Goal: Information Seeking & Learning: Learn about a topic

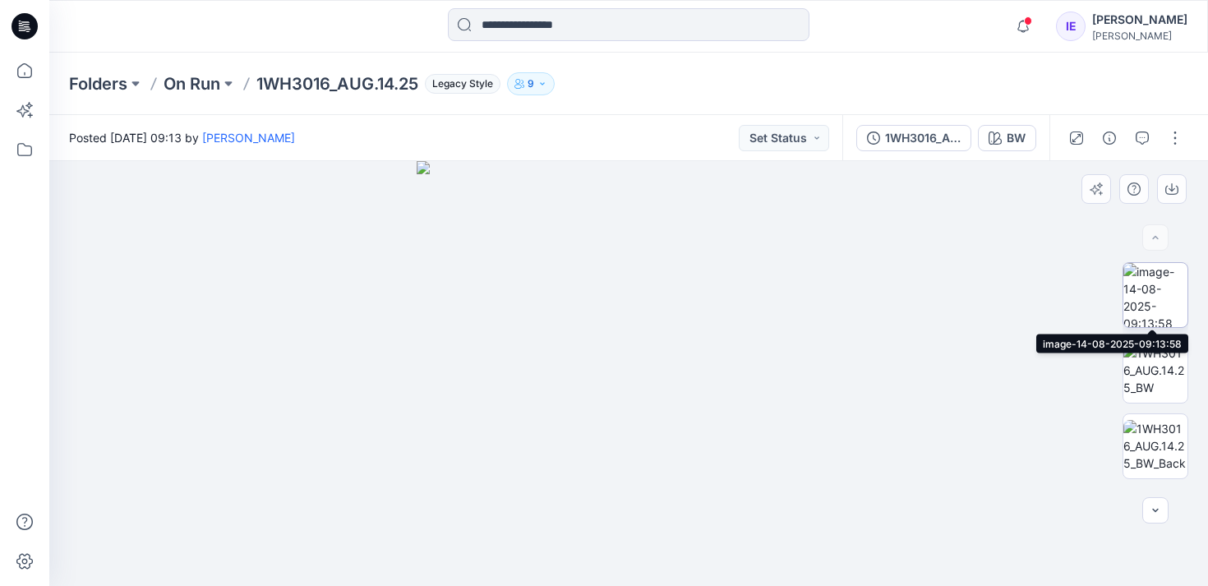
click at [1160, 298] on img at bounding box center [1156, 295] width 64 height 64
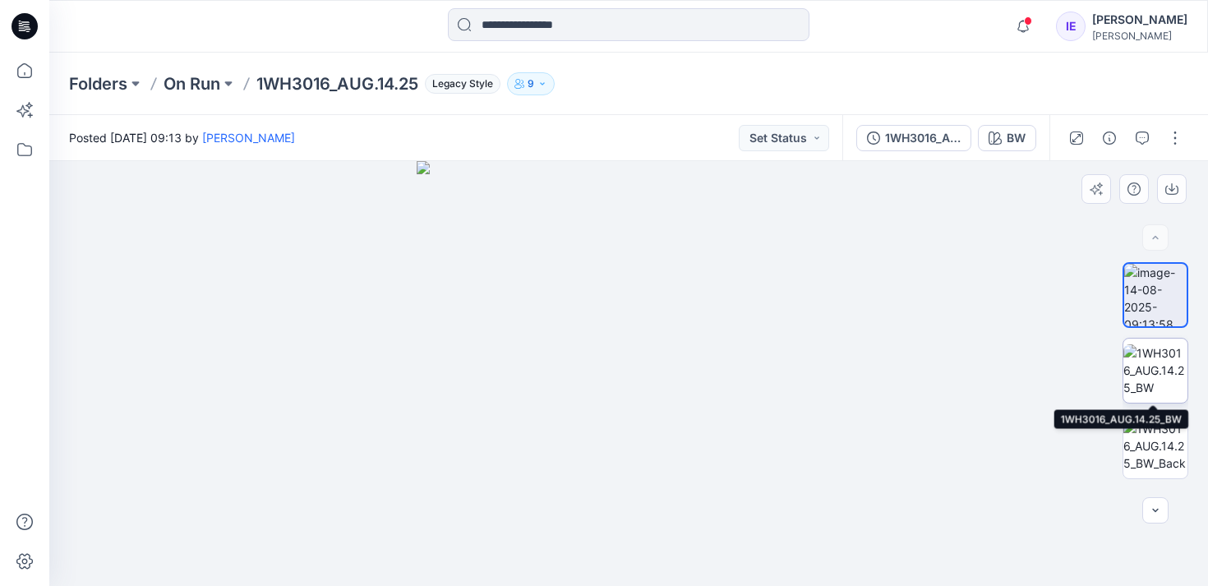
click at [1174, 357] on img at bounding box center [1156, 370] width 64 height 52
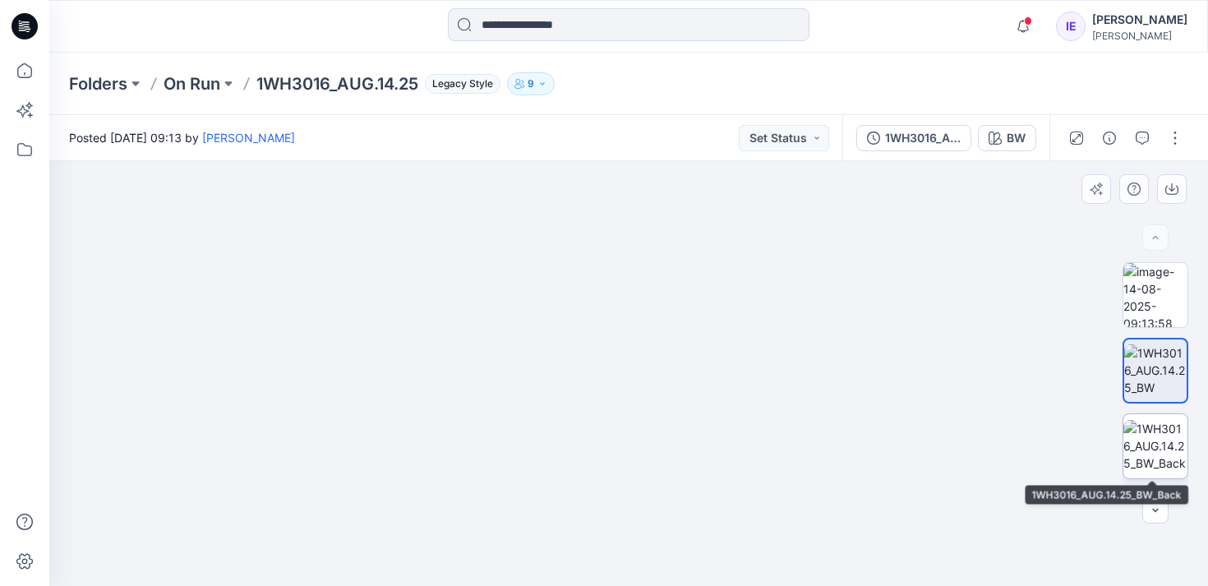
click at [1161, 433] on img at bounding box center [1156, 446] width 64 height 52
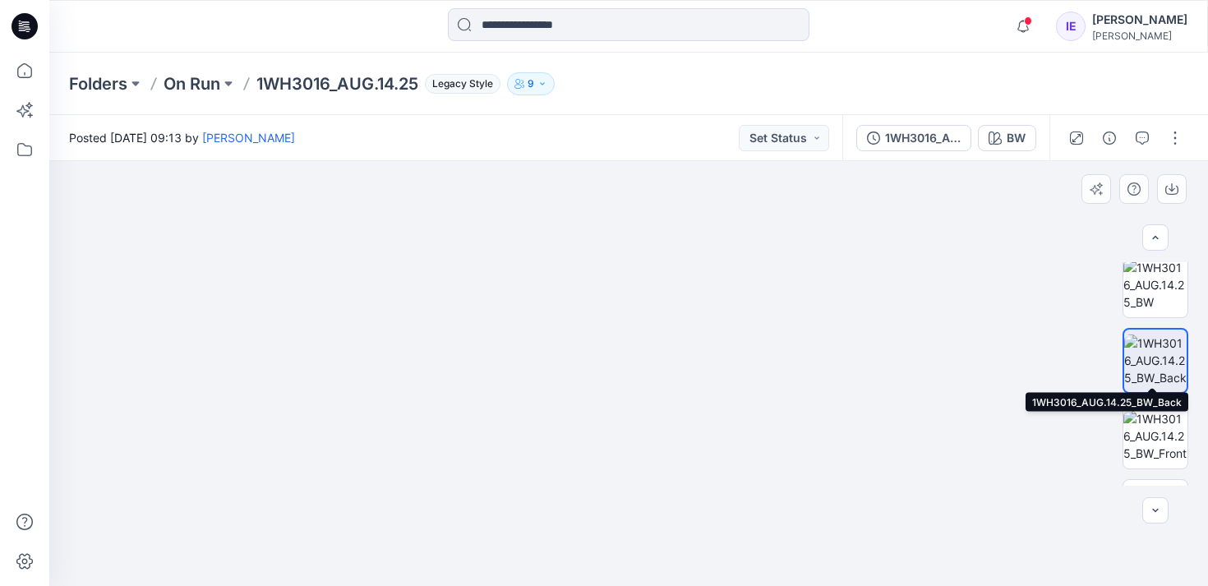
scroll to position [102, 0]
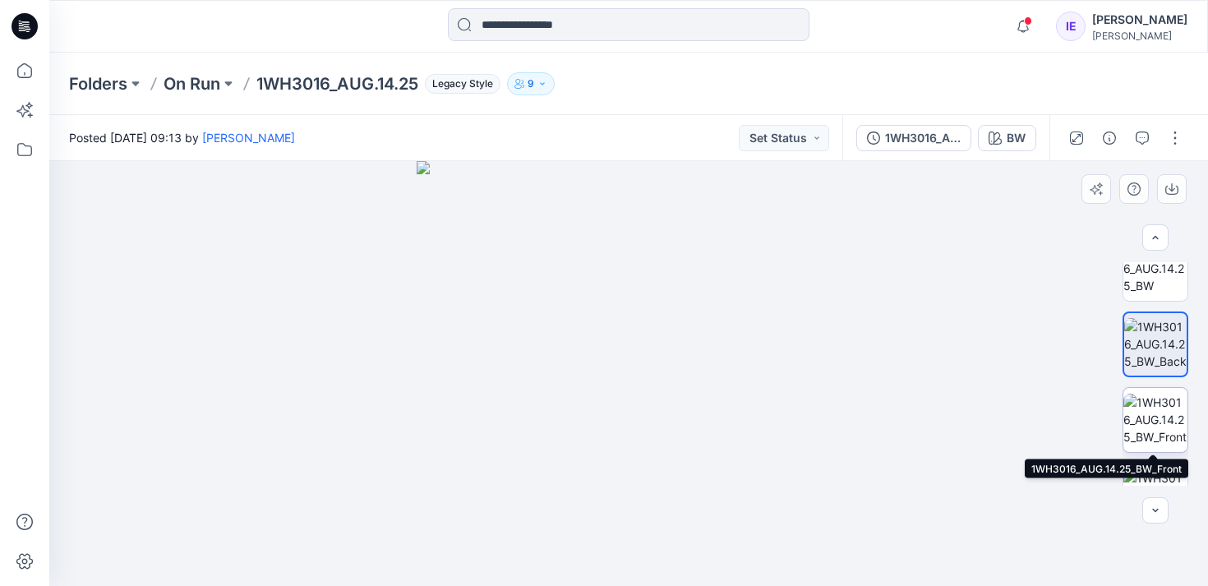
click at [1161, 424] on img at bounding box center [1156, 420] width 64 height 52
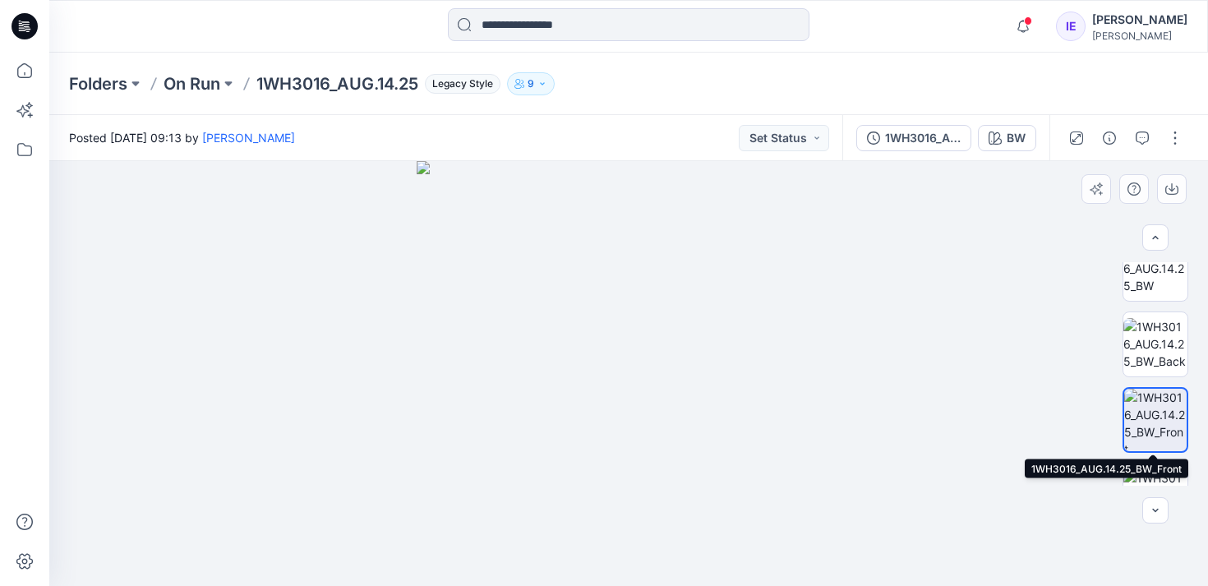
scroll to position [145, 0]
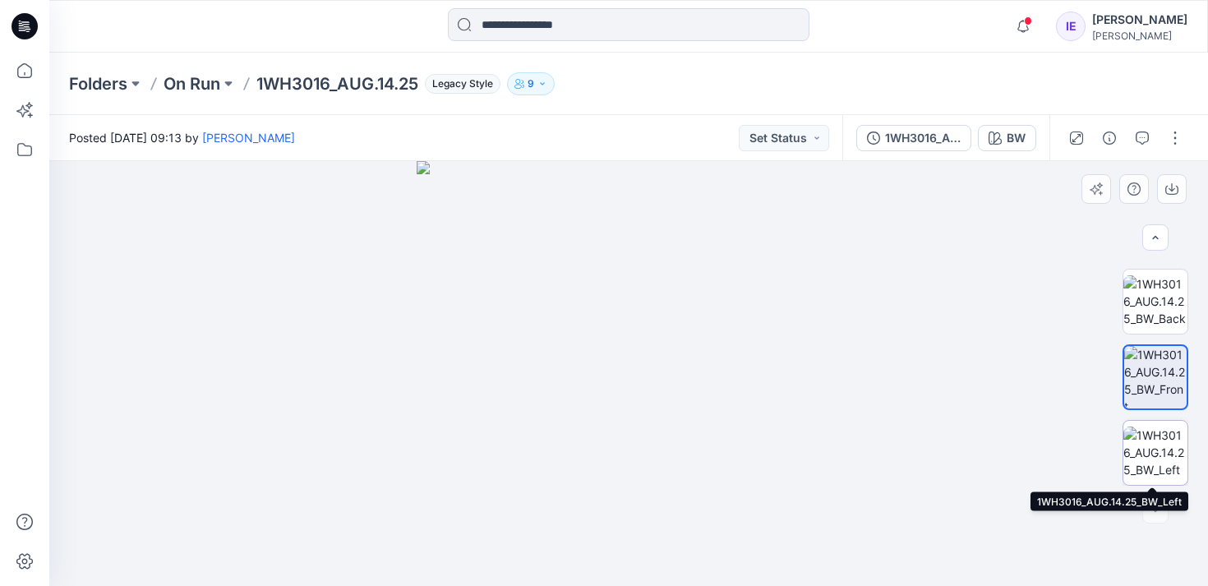
click at [1156, 451] on img at bounding box center [1156, 453] width 64 height 52
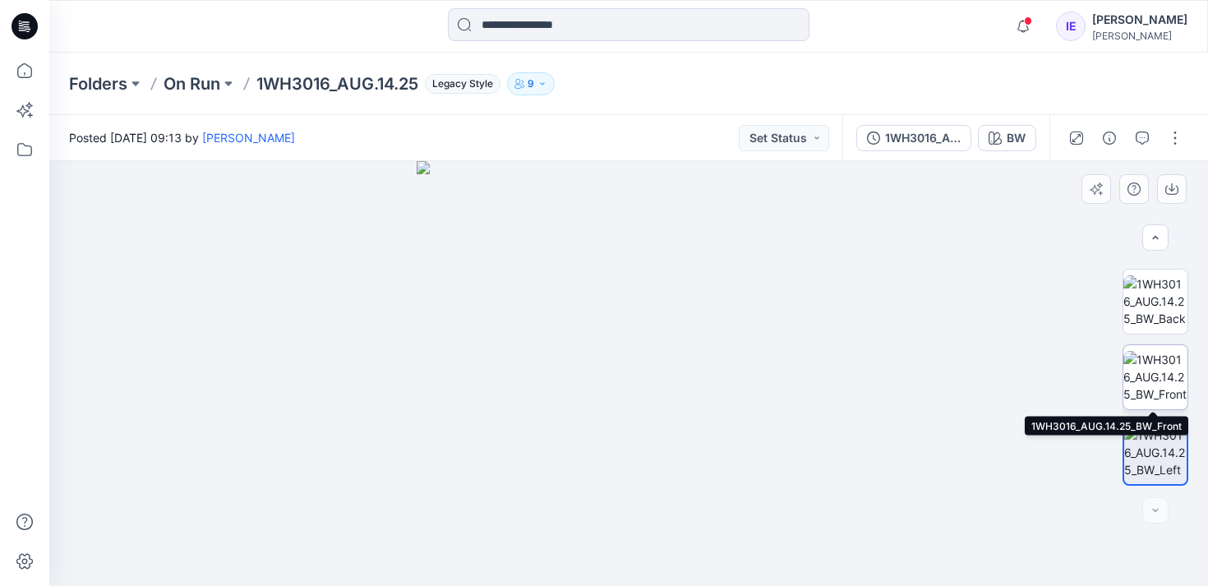
click at [1155, 376] on img at bounding box center [1156, 377] width 64 height 52
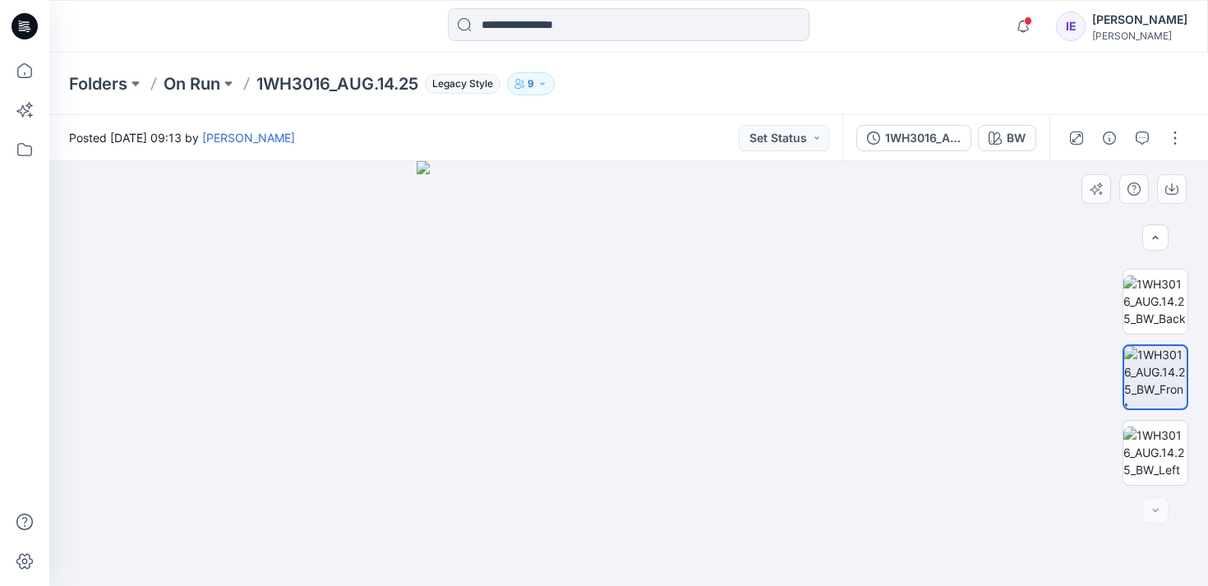
click at [639, 288] on img at bounding box center [629, 373] width 425 height 425
click at [1167, 137] on button "button" at bounding box center [1175, 138] width 26 height 26
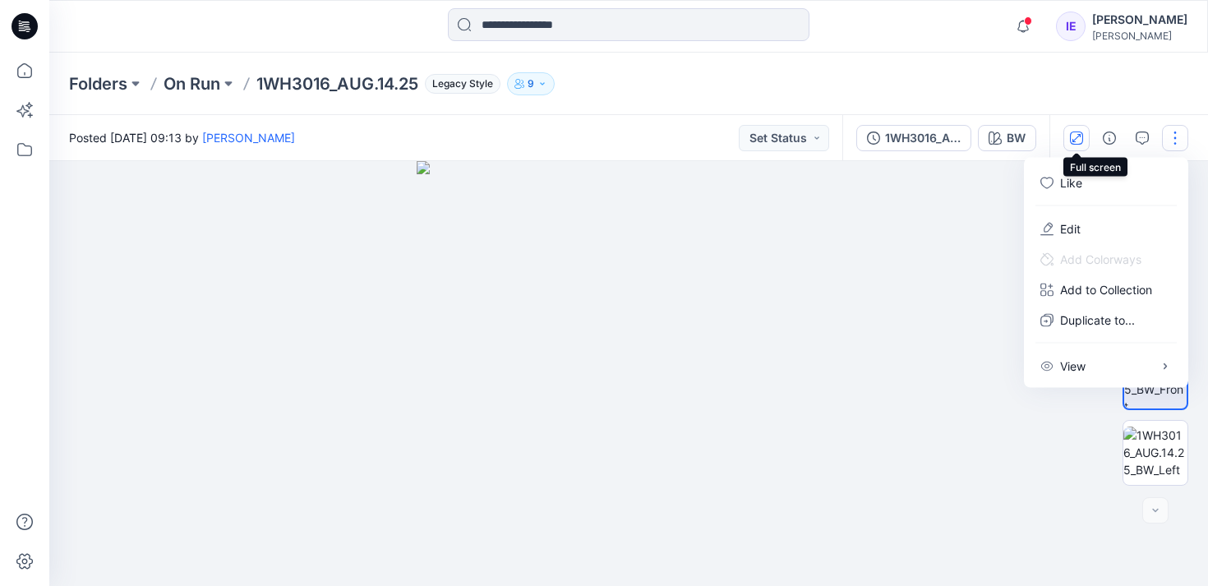
click at [1080, 136] on icon "button" at bounding box center [1077, 137] width 8 height 8
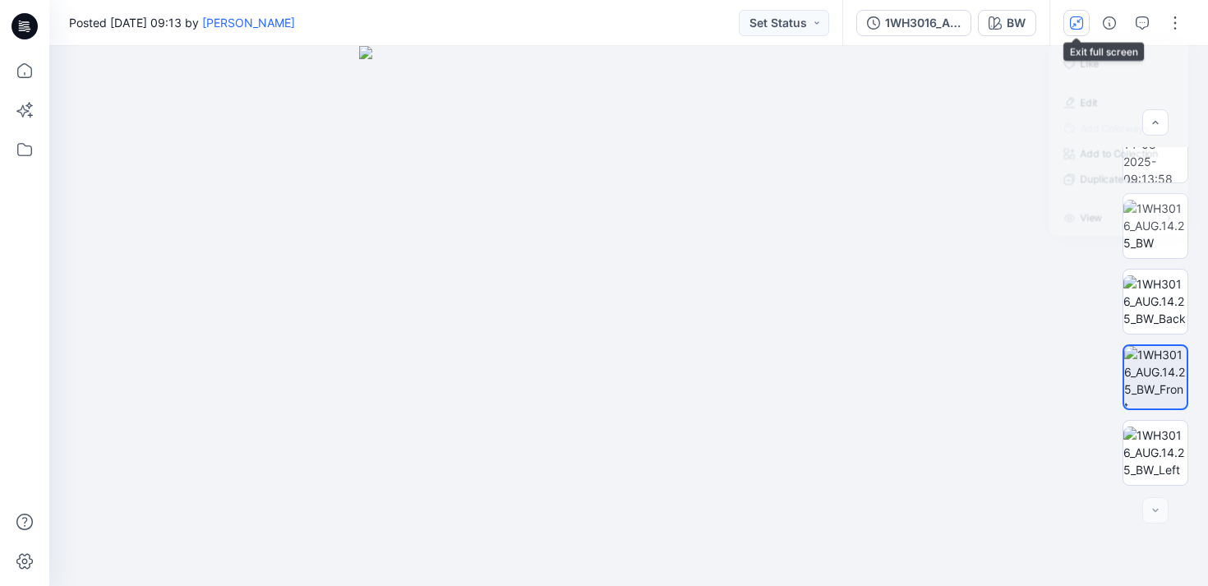
scroll to position [30, 0]
drag, startPoint x: 642, startPoint y: 184, endPoint x: 643, endPoint y: 513, distance: 328.8
drag, startPoint x: 626, startPoint y: 267, endPoint x: 637, endPoint y: 555, distance: 287.9
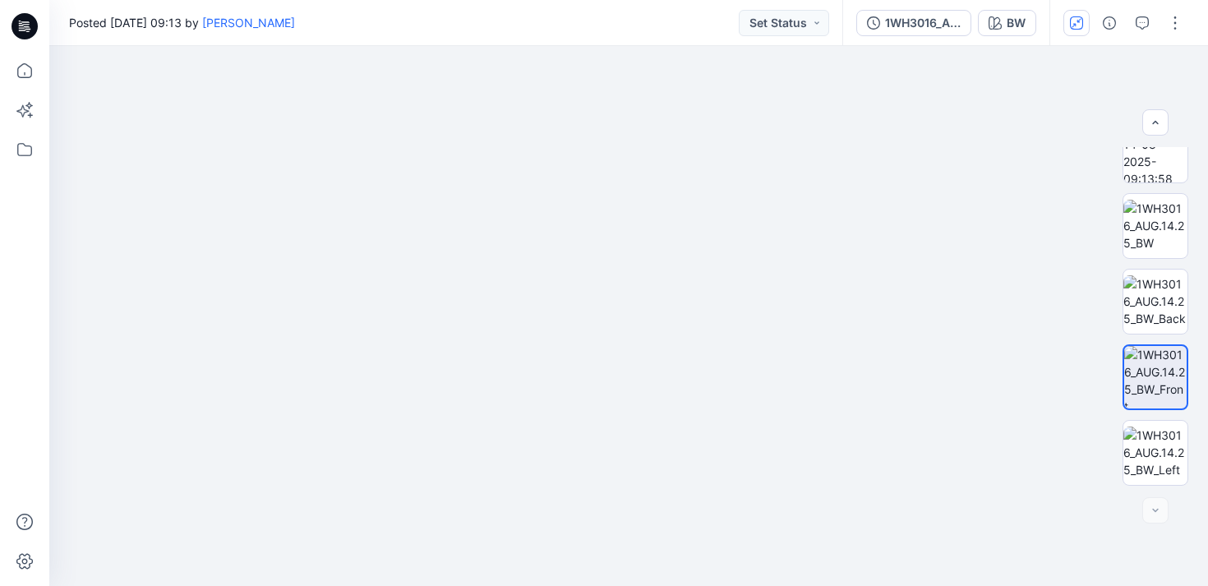
drag, startPoint x: 631, startPoint y: 273, endPoint x: 625, endPoint y: 648, distance: 375.6
click at [625, 585] on html "Notifications [PERSON_NAME] shared 1WF3021 in On Run (Members and Externals) 13…" at bounding box center [604, 293] width 1208 height 586
drag, startPoint x: 657, startPoint y: 441, endPoint x: 657, endPoint y: 348, distance: 92.1
click at [657, 348] on img at bounding box center [634, 188] width 1716 height 796
drag, startPoint x: 621, startPoint y: 360, endPoint x: 619, endPoint y: 307, distance: 53.4
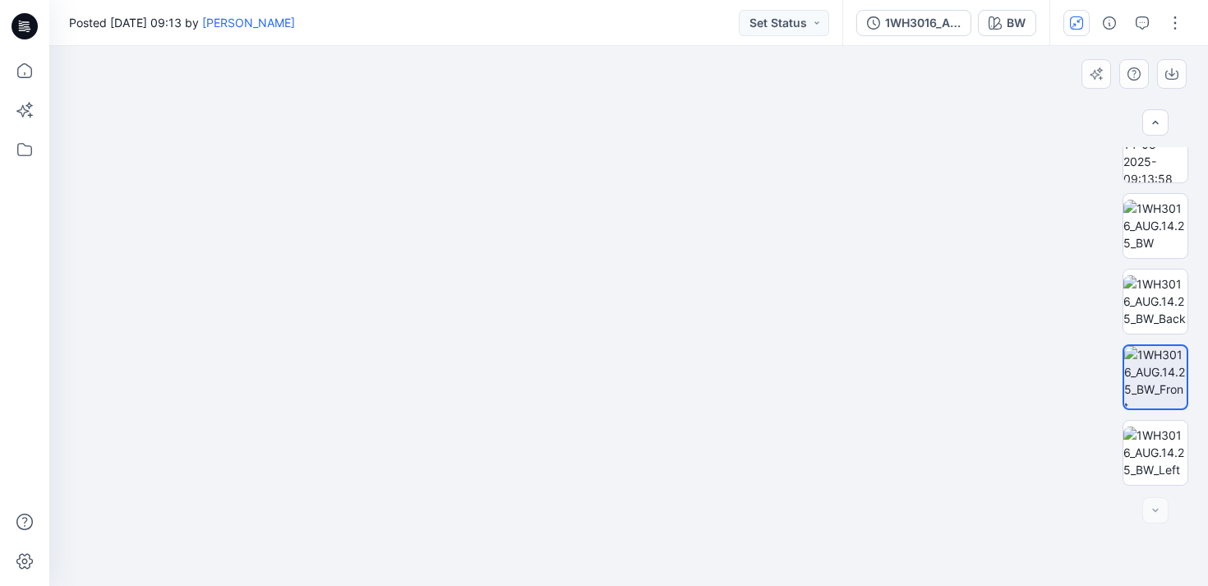
click at [619, 307] on img at bounding box center [633, 150] width 1716 height 871
drag, startPoint x: 660, startPoint y: 434, endPoint x: 647, endPoint y: 210, distance: 223.9
click at [647, 210] on img at bounding box center [620, 38] width 1716 height 1095
drag, startPoint x: 695, startPoint y: 194, endPoint x: 685, endPoint y: 458, distance: 264.0
click at [685, 458] on img at bounding box center [610, 170] width 1716 height 831
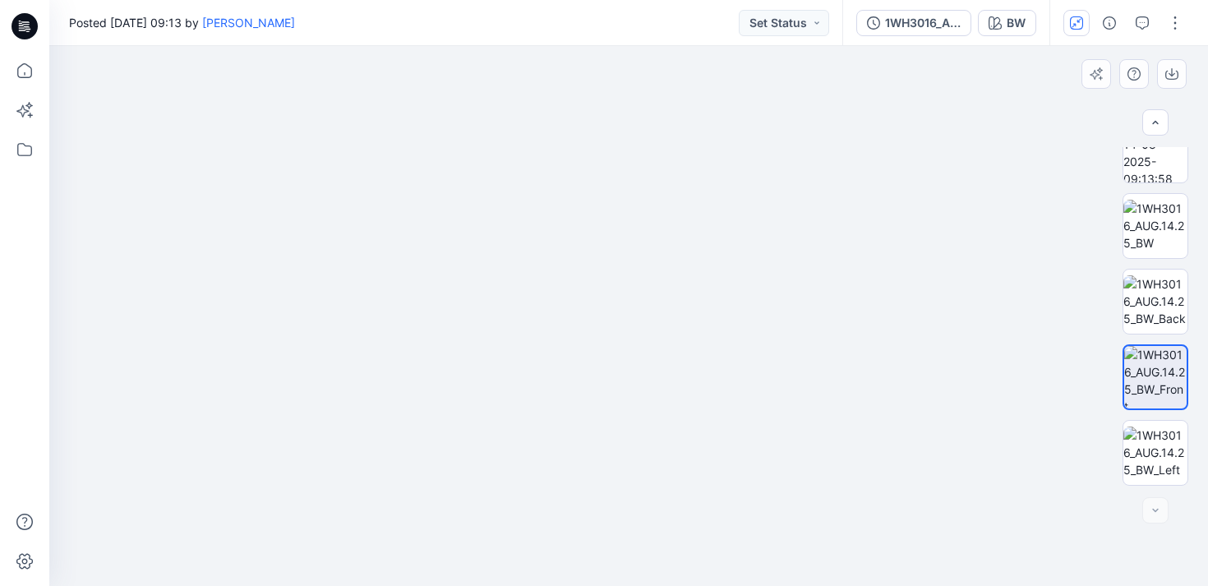
drag, startPoint x: 923, startPoint y: 446, endPoint x: 925, endPoint y: 244, distance: 202.2
click at [925, 244] on img at bounding box center [608, 93] width 1716 height 986
drag, startPoint x: 865, startPoint y: 412, endPoint x: 866, endPoint y: 297, distance: 115.1
click at [866, 297] on img at bounding box center [612, 13] width 1716 height 1145
drag, startPoint x: 816, startPoint y: 295, endPoint x: 513, endPoint y: 398, distance: 320.2
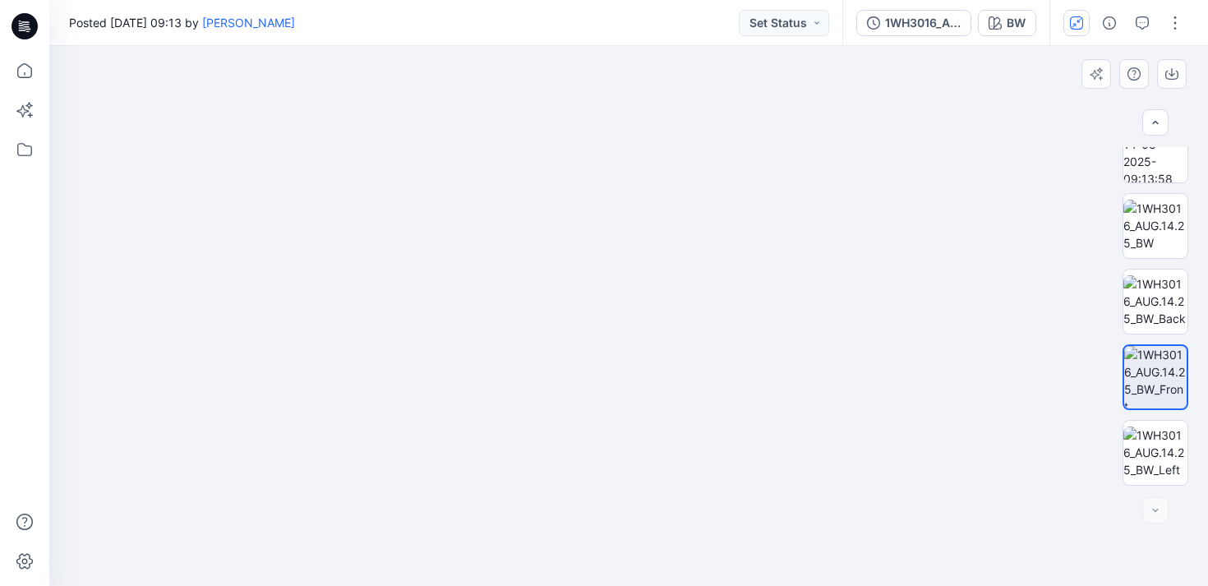
drag, startPoint x: 881, startPoint y: 418, endPoint x: 766, endPoint y: 405, distance: 115.8
drag, startPoint x: 777, startPoint y: 444, endPoint x: 771, endPoint y: 307, distance: 137.4
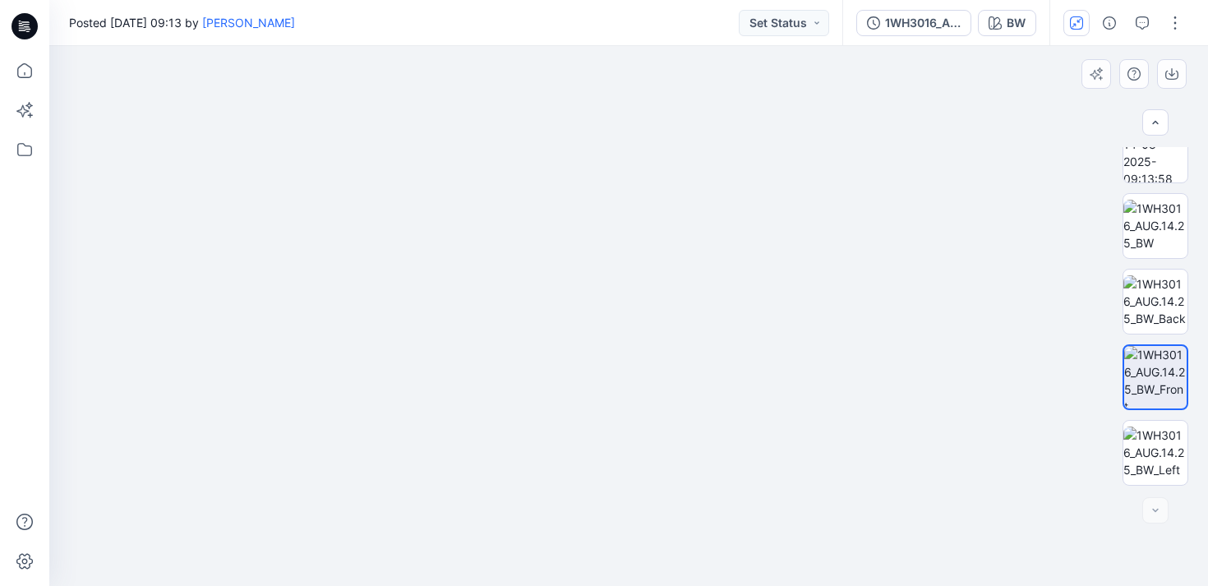
drag, startPoint x: 771, startPoint y: 307, endPoint x: 741, endPoint y: 419, distance: 116.4
click at [741, 420] on img at bounding box center [599, 141] width 1422 height 890
click at [1149, 452] on img at bounding box center [1156, 453] width 64 height 52
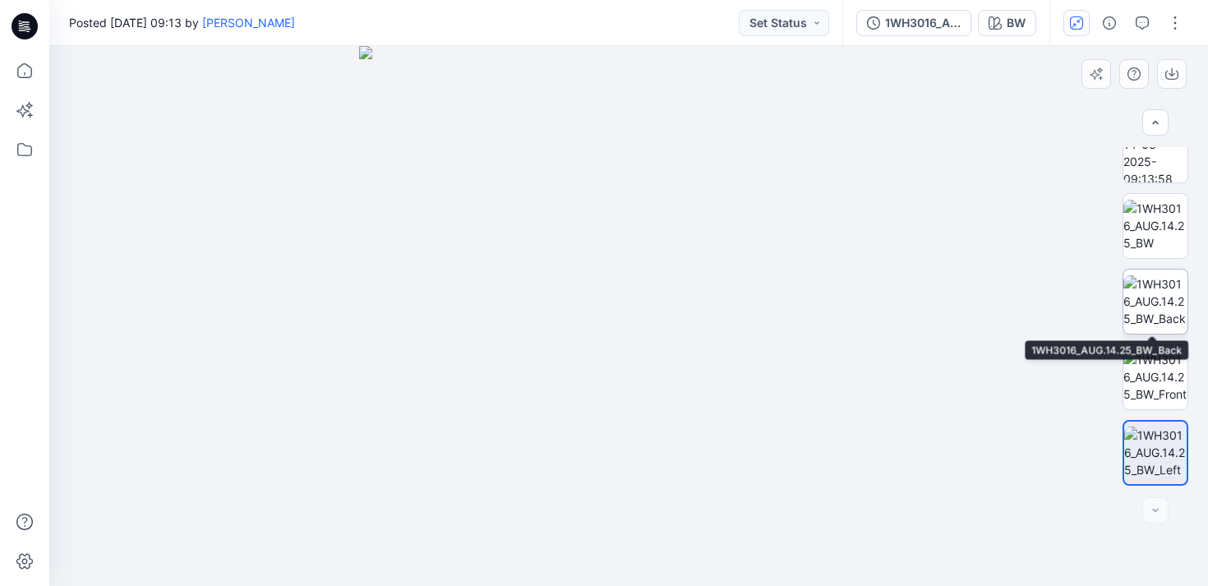
click at [1155, 298] on img at bounding box center [1156, 301] width 64 height 52
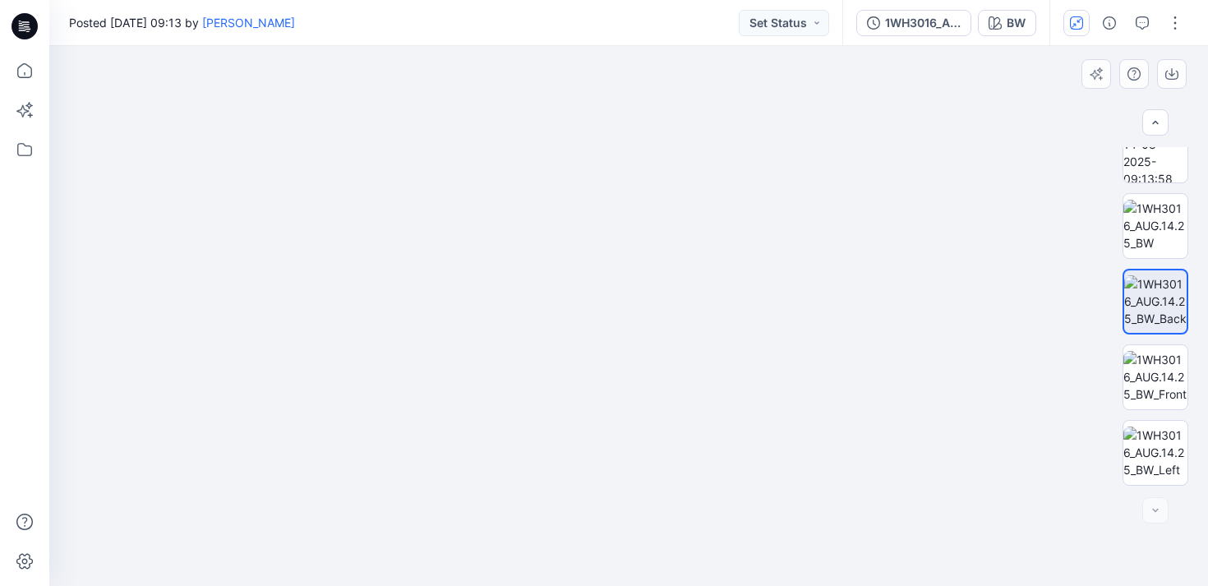
drag, startPoint x: 612, startPoint y: 158, endPoint x: 605, endPoint y: 574, distance: 416.8
drag, startPoint x: 634, startPoint y: 151, endPoint x: 633, endPoint y: 504, distance: 352.6
drag, startPoint x: 655, startPoint y: 227, endPoint x: 655, endPoint y: 555, distance: 327.9
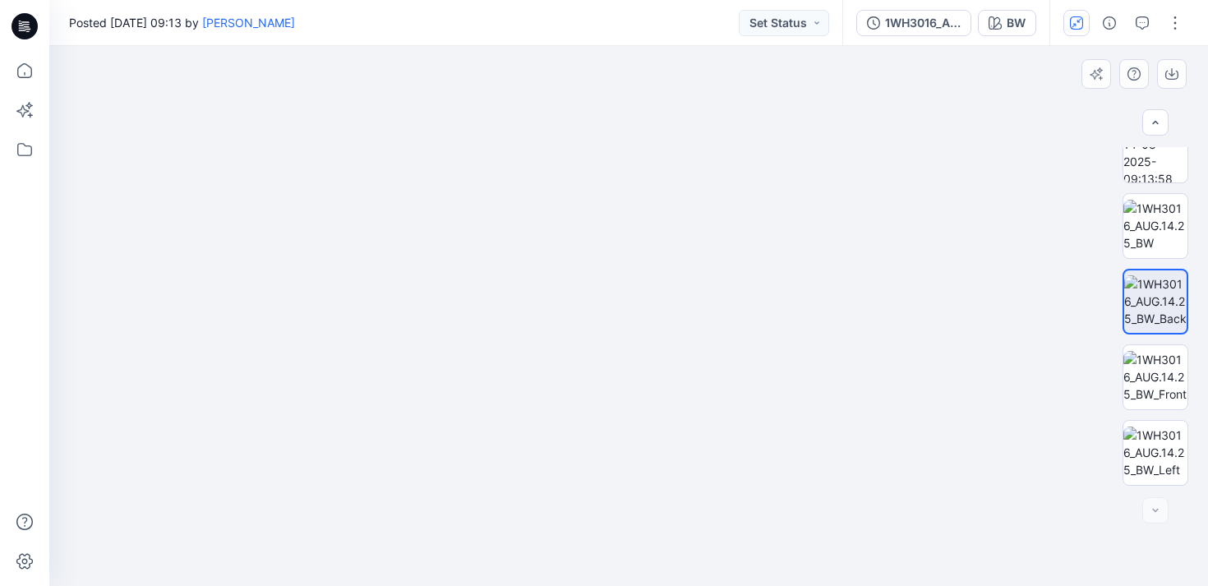
drag, startPoint x: 672, startPoint y: 315, endPoint x: 672, endPoint y: 579, distance: 264.6
drag, startPoint x: 654, startPoint y: 136, endPoint x: 650, endPoint y: 522, distance: 385.5
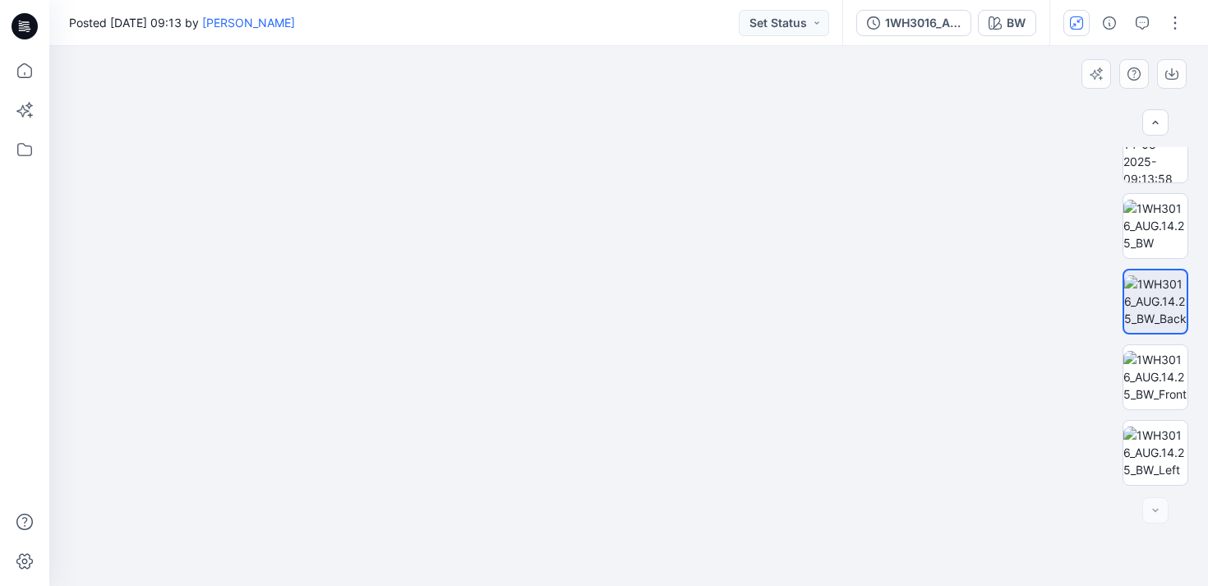
drag, startPoint x: 657, startPoint y: 302, endPoint x: 637, endPoint y: 414, distance: 114.3
drag, startPoint x: 649, startPoint y: 287, endPoint x: 620, endPoint y: 539, distance: 254.0
drag, startPoint x: 645, startPoint y: 238, endPoint x: 639, endPoint y: 524, distance: 286.9
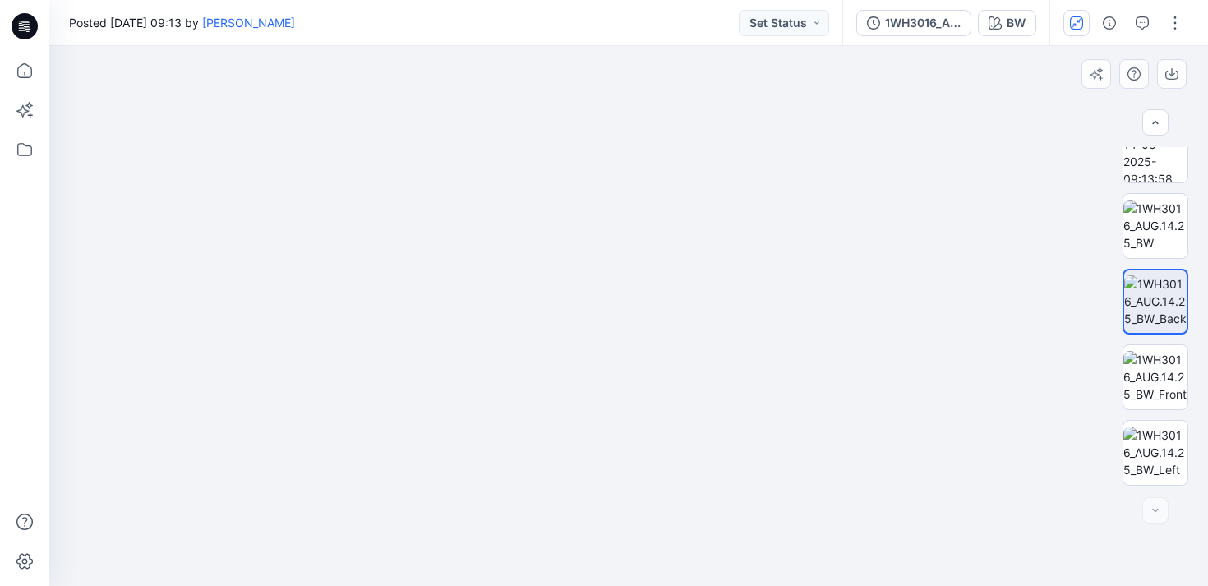
drag, startPoint x: 667, startPoint y: 359, endPoint x: 667, endPoint y: 430, distance: 70.7
click at [667, 429] on img at bounding box center [629, 125] width 2500 height 921
drag, startPoint x: 681, startPoint y: 213, endPoint x: 675, endPoint y: 228, distance: 16.9
click at [675, 228] on img at bounding box center [622, 135] width 2500 height 902
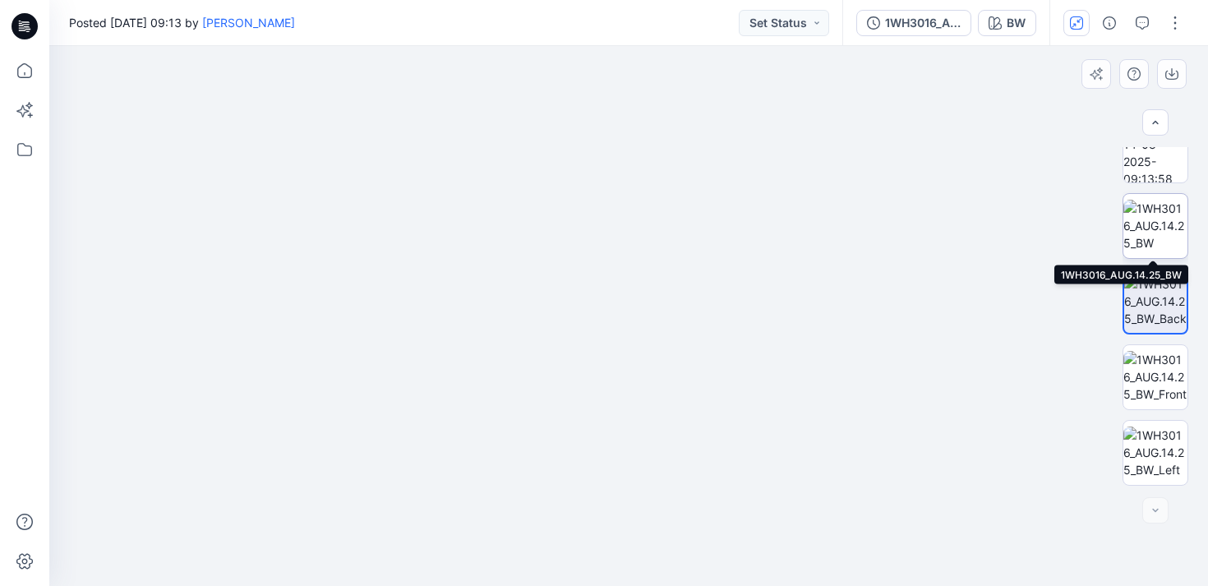
click at [1163, 232] on img at bounding box center [1156, 226] width 64 height 52
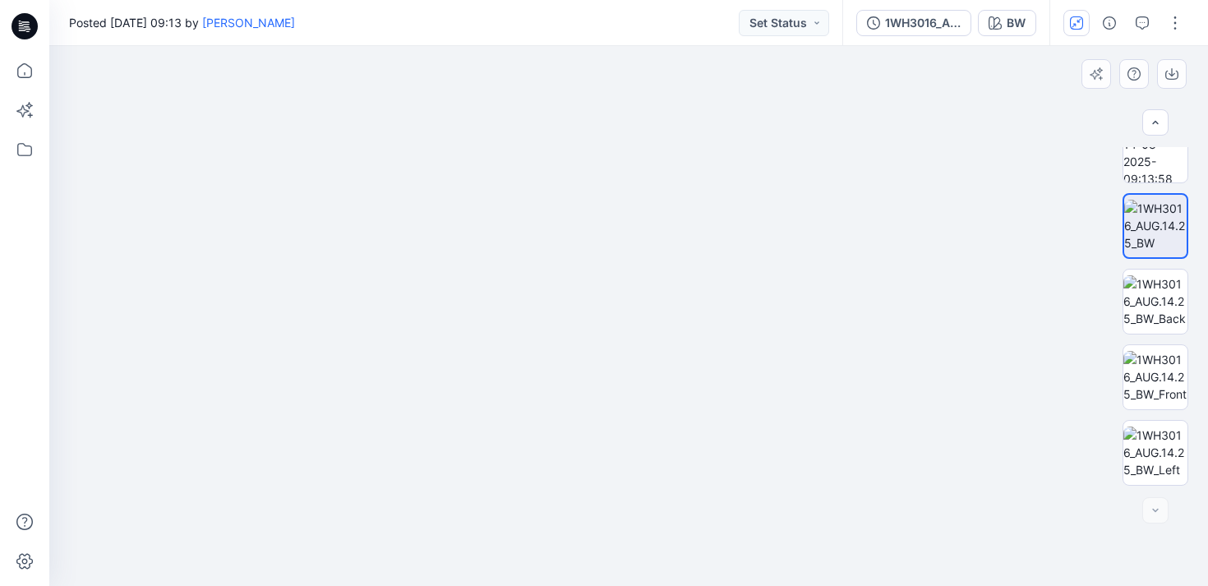
drag, startPoint x: 911, startPoint y: 454, endPoint x: 911, endPoint y: 398, distance: 55.9
click at [911, 398] on div at bounding box center [628, 316] width 1159 height 540
drag, startPoint x: 450, startPoint y: 362, endPoint x: 670, endPoint y: 459, distance: 239.9
drag, startPoint x: 434, startPoint y: 131, endPoint x: 660, endPoint y: 454, distance: 394.2
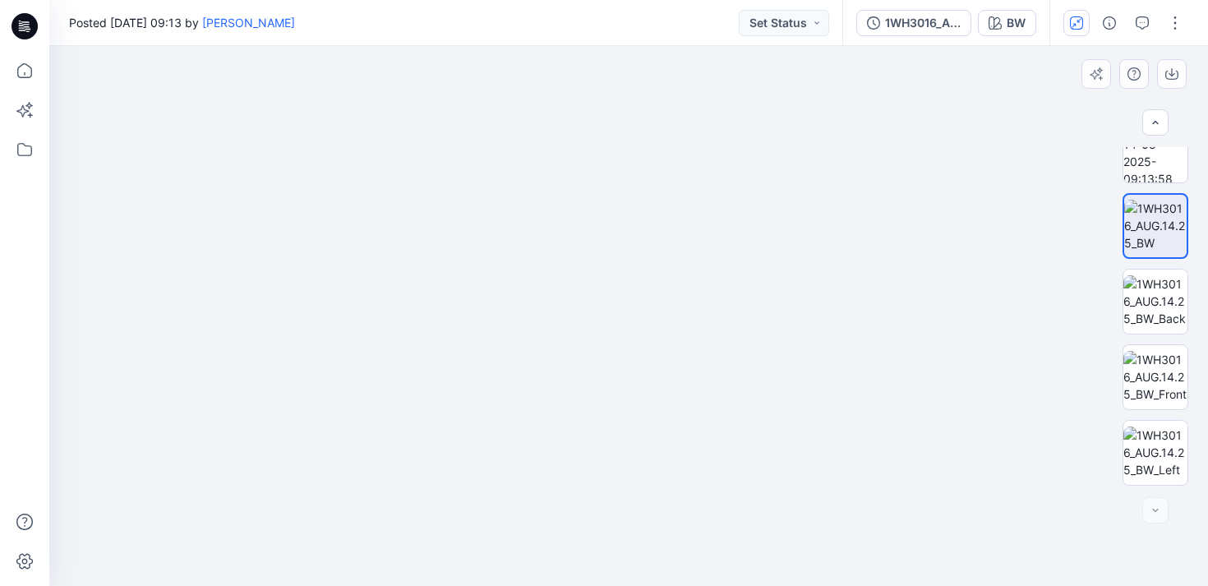
drag, startPoint x: 385, startPoint y: 224, endPoint x: 573, endPoint y: 508, distance: 340.3
drag, startPoint x: 298, startPoint y: 376, endPoint x: 486, endPoint y: 376, distance: 188.2
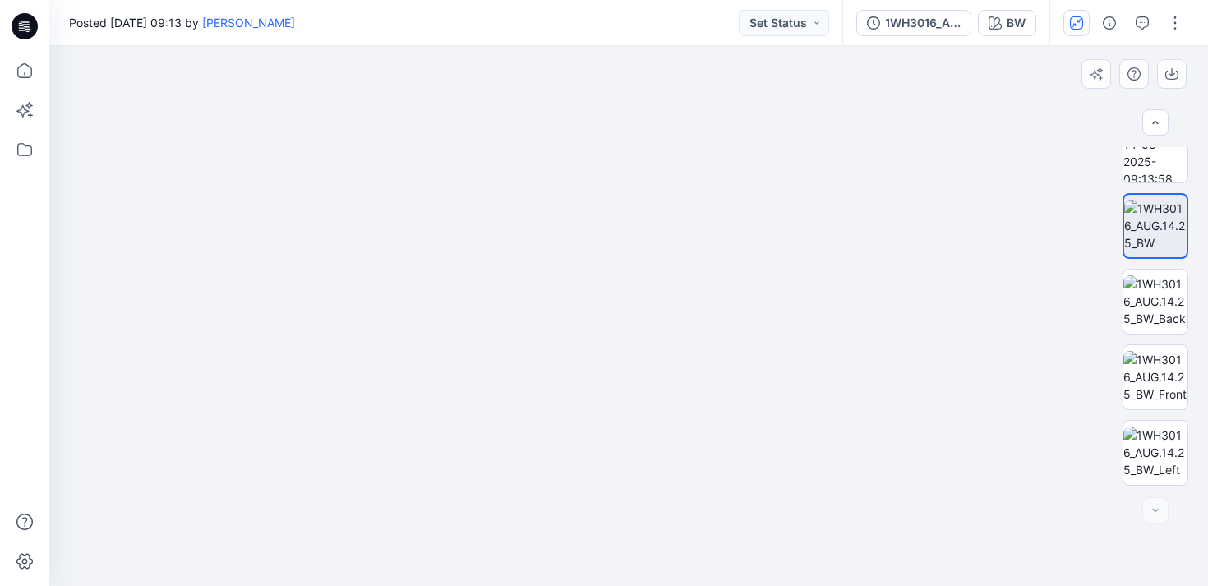
drag, startPoint x: 505, startPoint y: 390, endPoint x: 482, endPoint y: 491, distance: 103.7
click at [482, 492] on img at bounding box center [629, 209] width 932 height 753
drag, startPoint x: 819, startPoint y: 321, endPoint x: 819, endPoint y: 417, distance: 96.2
click at [819, 417] on img at bounding box center [629, 258] width 932 height 656
drag, startPoint x: 699, startPoint y: 348, endPoint x: 697, endPoint y: 259, distance: 88.8
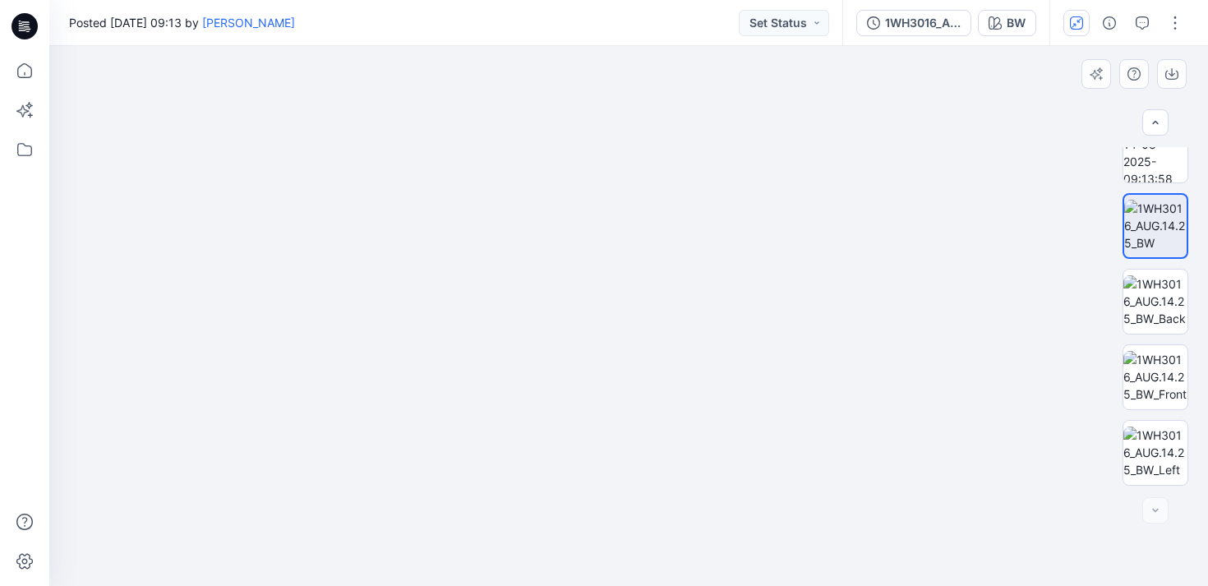
click at [697, 259] on img at bounding box center [629, 213] width 932 height 745
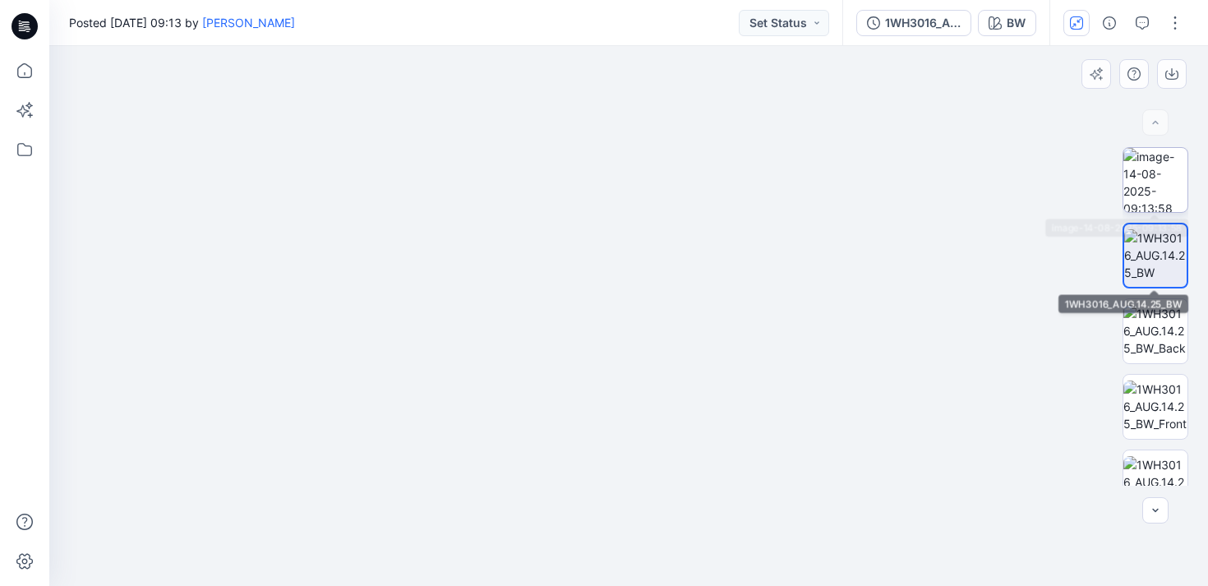
click at [1156, 182] on img at bounding box center [1156, 180] width 64 height 64
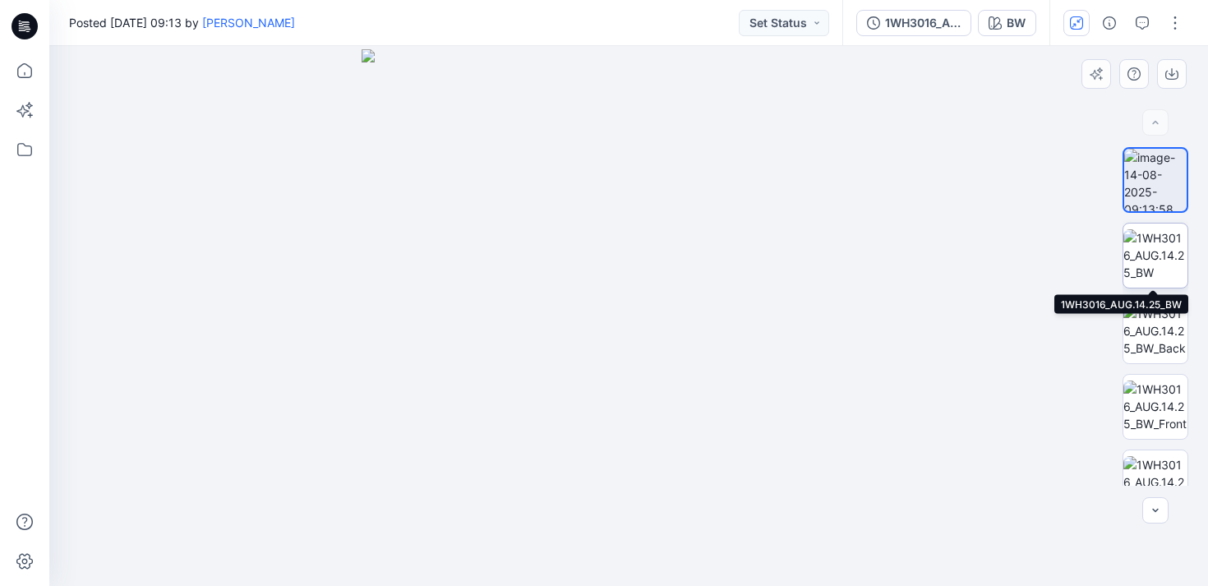
click at [1146, 254] on img at bounding box center [1156, 255] width 64 height 52
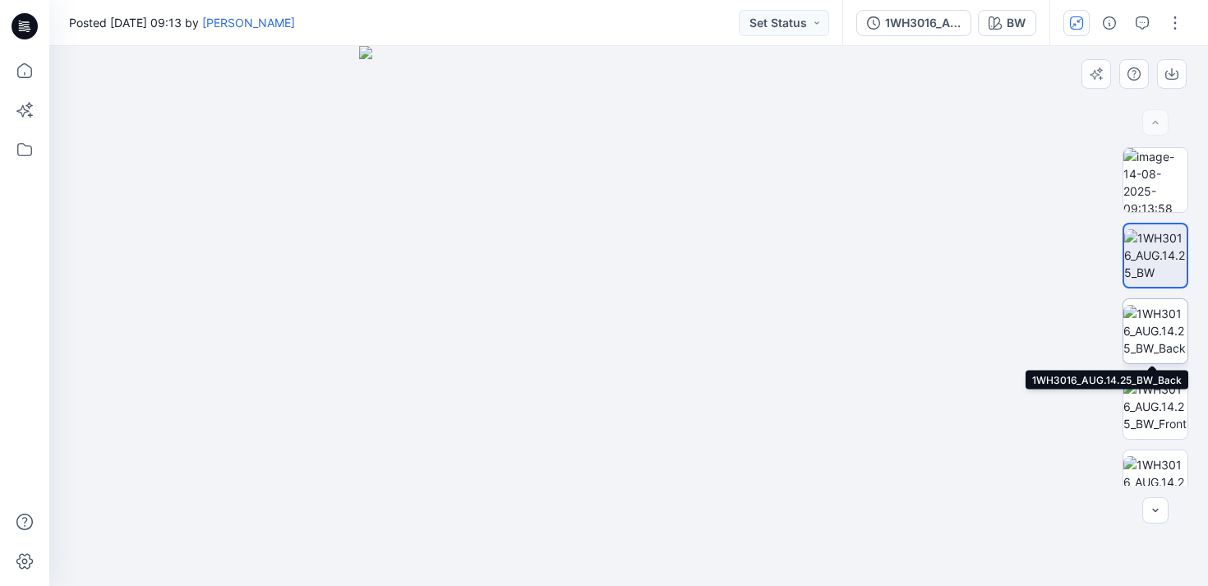
click at [1155, 321] on img at bounding box center [1156, 331] width 64 height 52
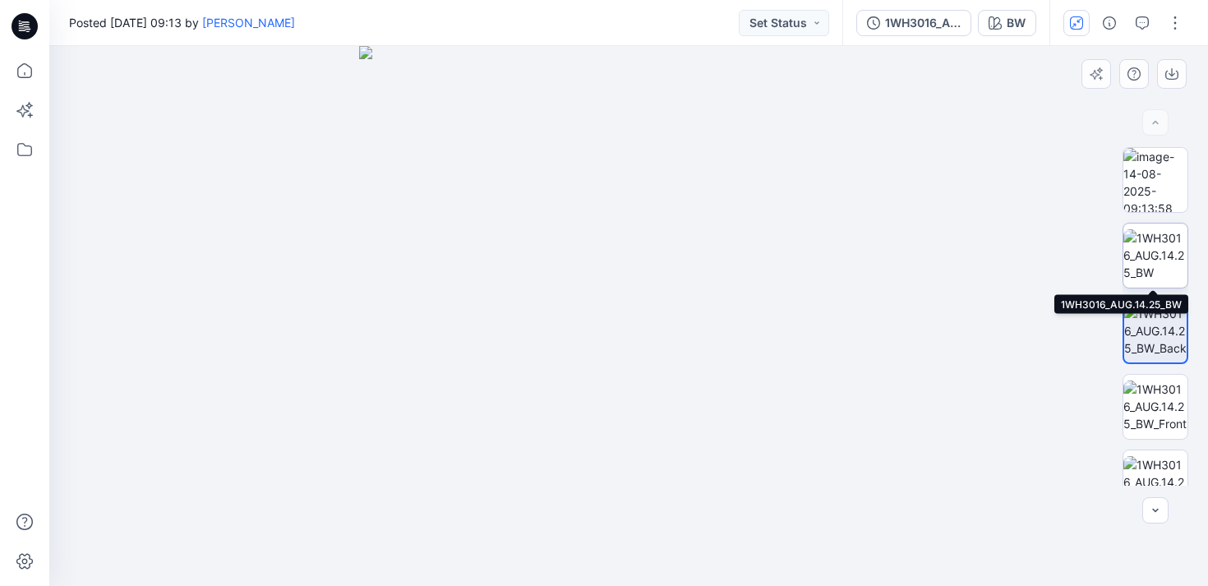
click at [1174, 258] on img at bounding box center [1156, 255] width 64 height 52
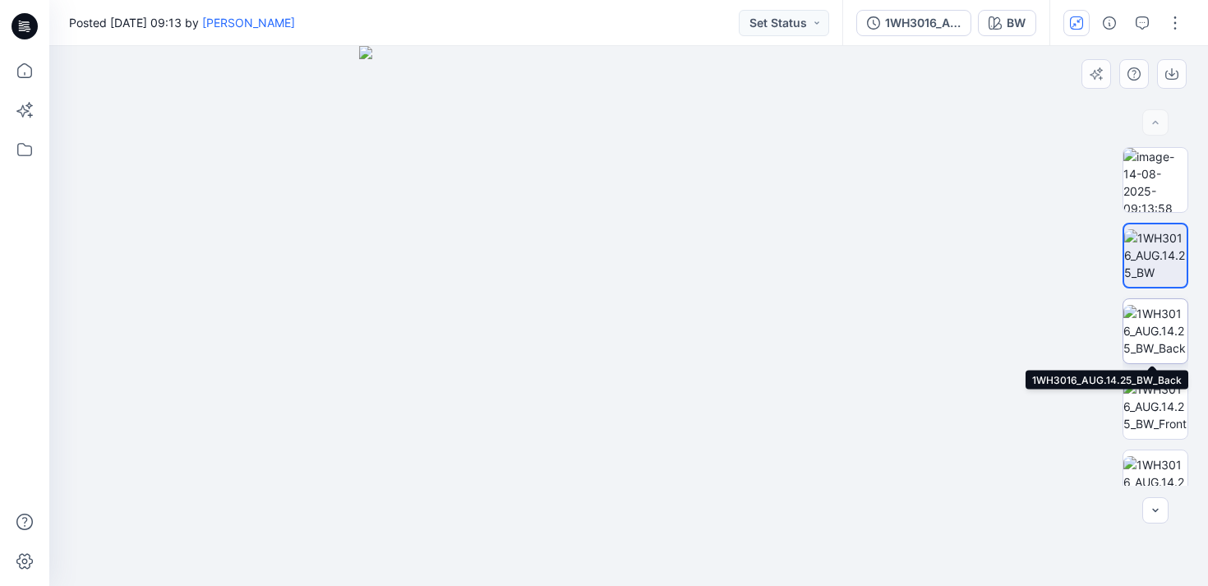
click at [1154, 320] on img at bounding box center [1156, 331] width 64 height 52
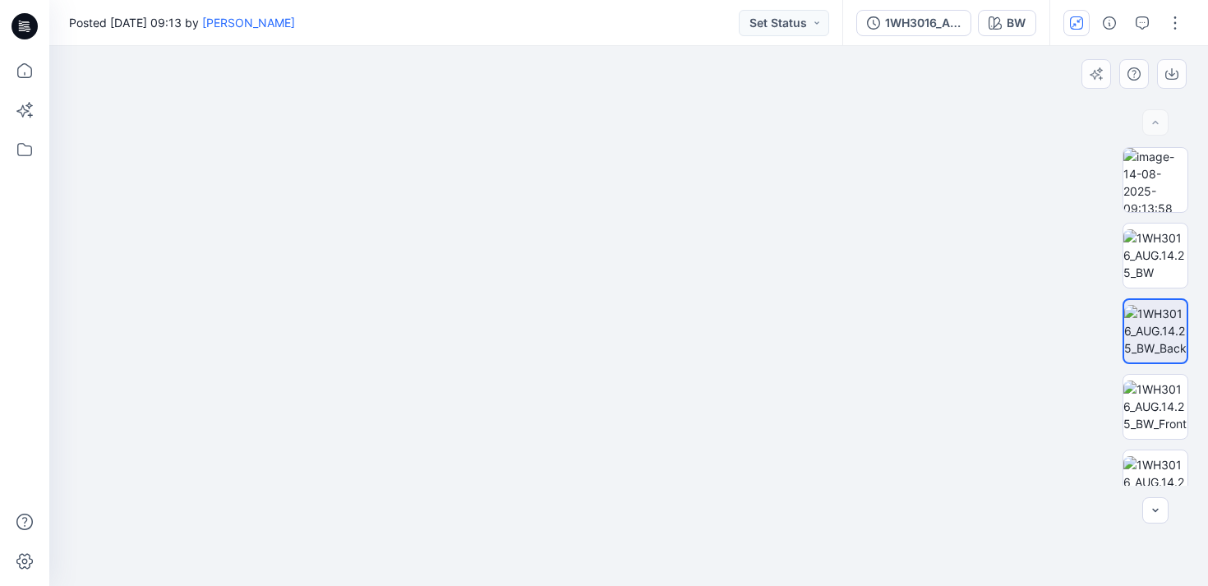
drag, startPoint x: 634, startPoint y: 151, endPoint x: 626, endPoint y: 431, distance: 279.6
click at [626, 431] on img at bounding box center [627, 107] width 1716 height 958
drag, startPoint x: 629, startPoint y: 253, endPoint x: 621, endPoint y: 299, distance: 46.8
click at [621, 299] on img at bounding box center [612, 184] width 1716 height 803
drag, startPoint x: 566, startPoint y: 542, endPoint x: 551, endPoint y: 513, distance: 33.5
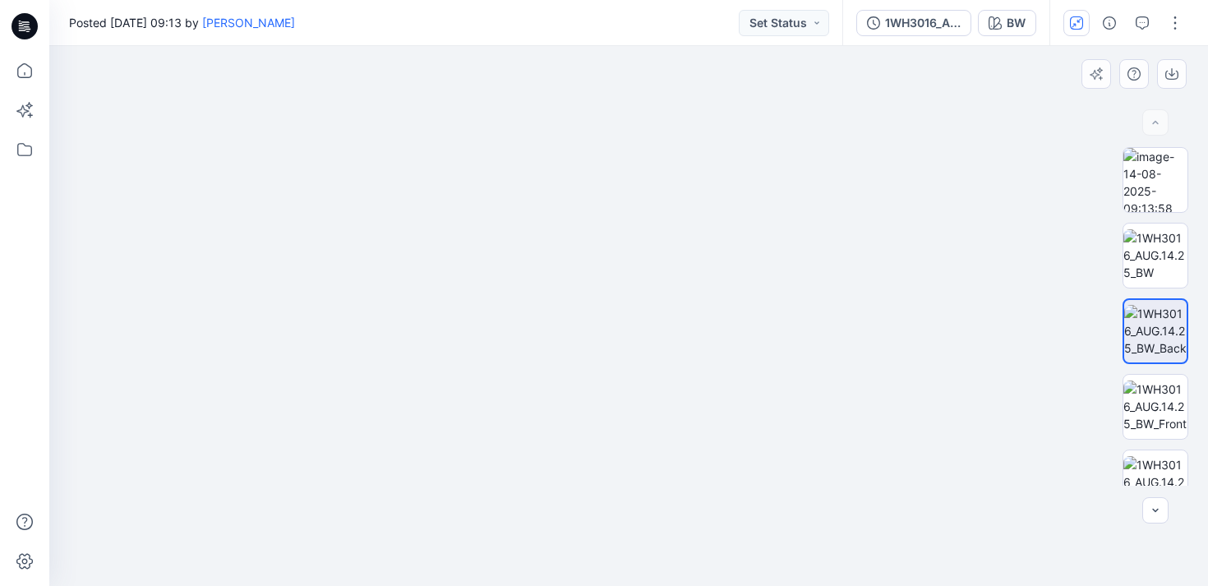
click at [551, 513] on img at bounding box center [597, 169] width 1716 height 833
click at [1157, 247] on img at bounding box center [1156, 255] width 64 height 52
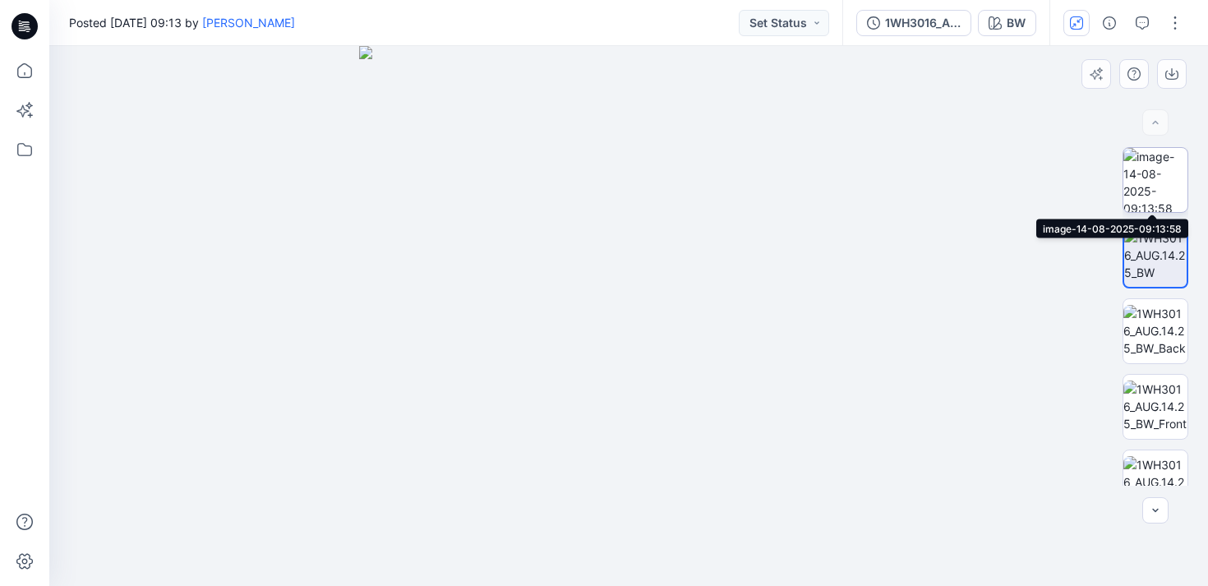
click at [1163, 180] on img at bounding box center [1156, 180] width 64 height 64
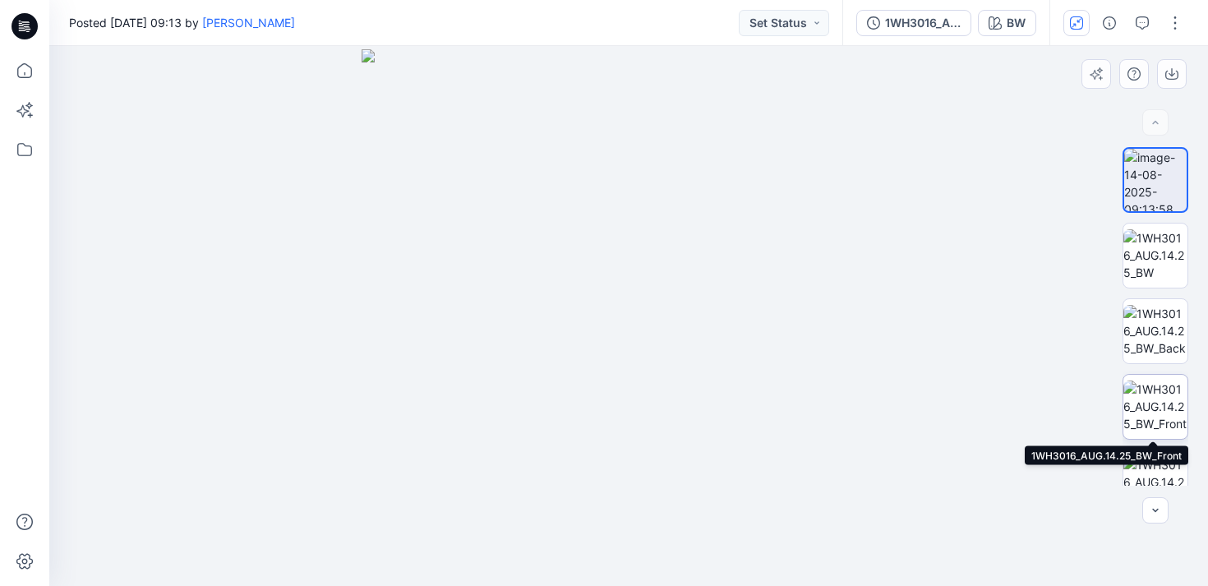
click at [1151, 391] on img at bounding box center [1156, 407] width 64 height 52
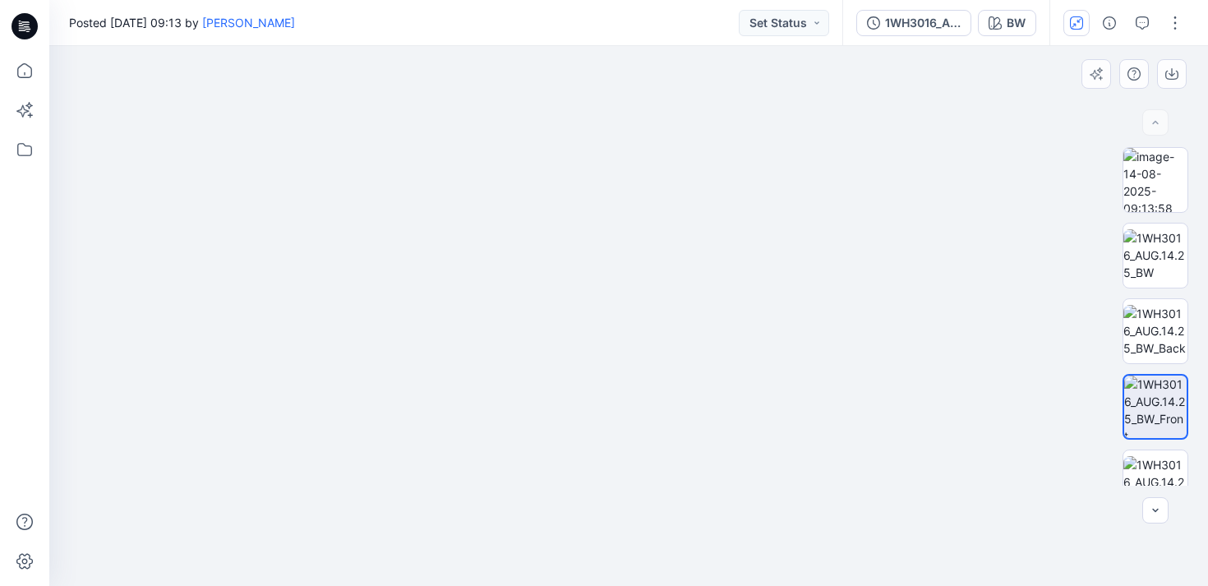
drag, startPoint x: 644, startPoint y: 205, endPoint x: 600, endPoint y: 265, distance: 74.1
click at [600, 265] on img at bounding box center [629, 248] width 932 height 676
